Goal: Information Seeking & Learning: Learn about a topic

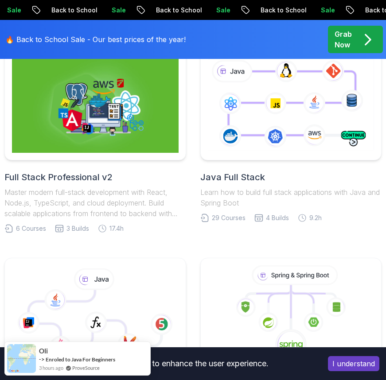
scroll to position [243, 0]
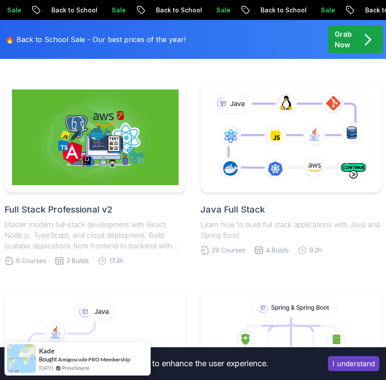
scroll to position [216, 0]
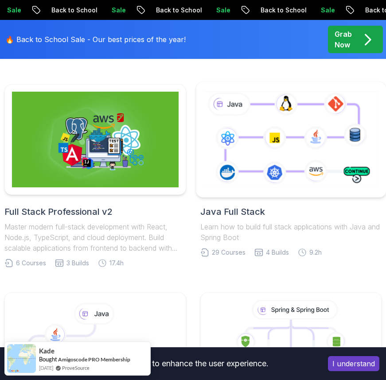
click at [279, 174] on icon at bounding box center [291, 139] width 179 height 99
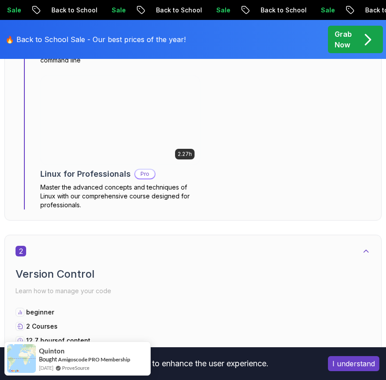
scroll to position [767, 0]
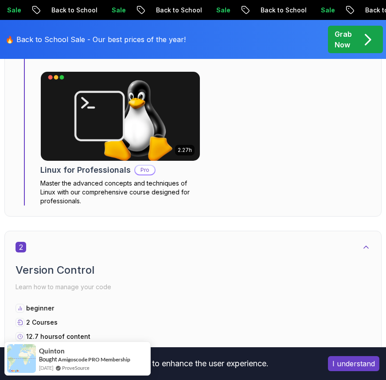
click at [349, 359] on button "I understand" at bounding box center [353, 364] width 51 height 15
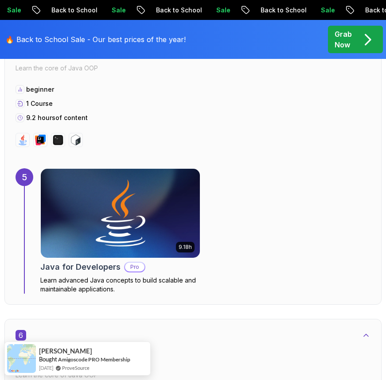
scroll to position [1939, 0]
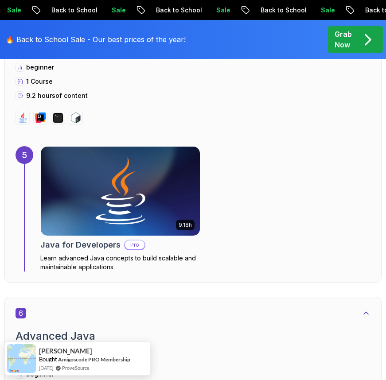
click at [172, 212] on img at bounding box center [120, 192] width 167 height 94
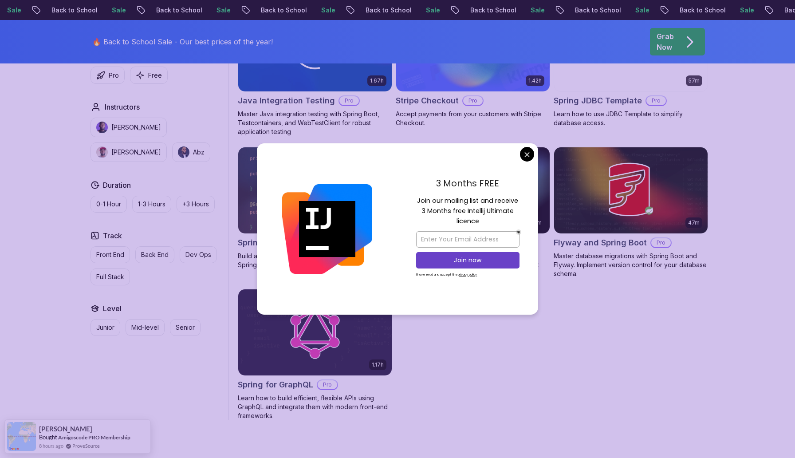
scroll to position [612, 0]
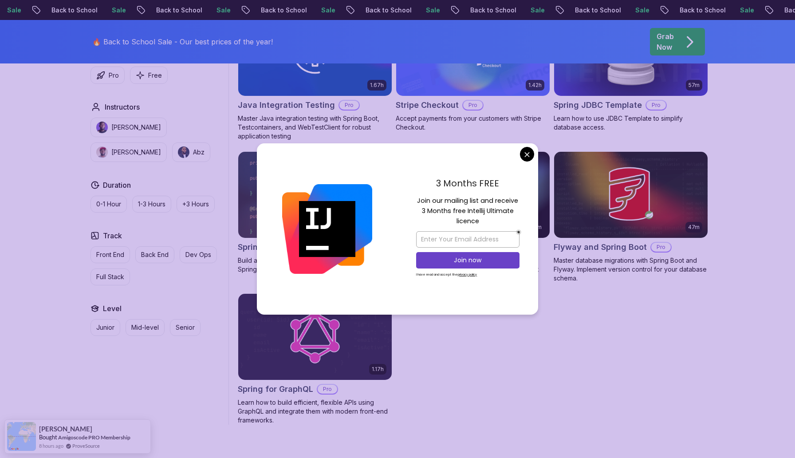
click at [526, 156] on body "Sale Back to School Sale Back to School Sale Back to School Sale Back to School…" at bounding box center [397, 144] width 795 height 1512
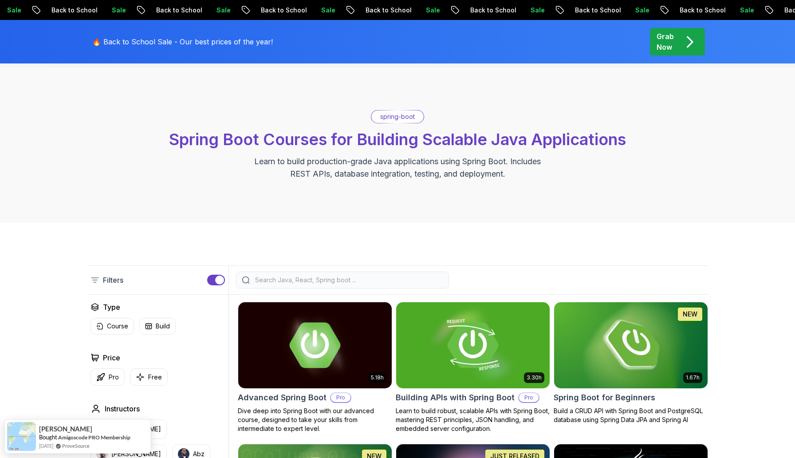
scroll to position [24, 0]
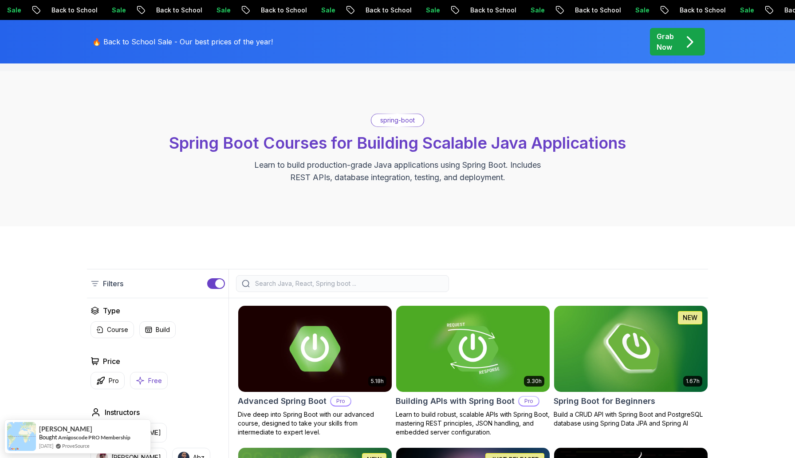
click at [150, 375] on button "Free" at bounding box center [149, 380] width 38 height 17
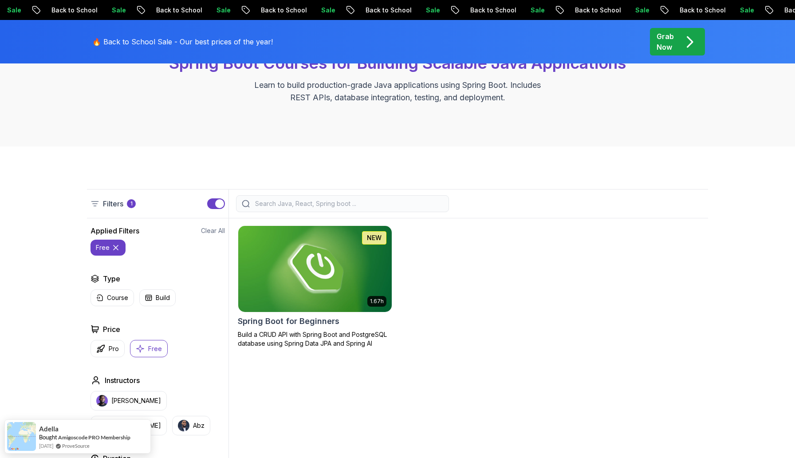
scroll to position [55, 0]
